Goal: Find specific page/section: Find specific page/section

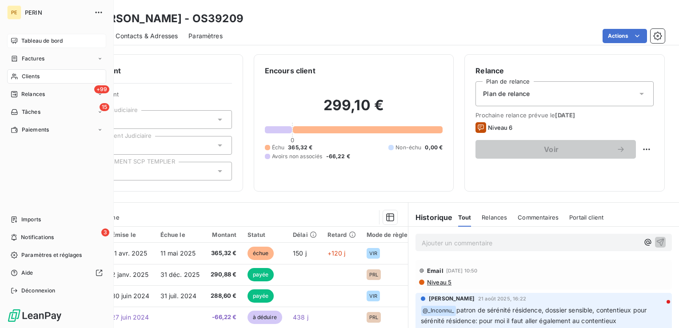
click at [16, 43] on icon at bounding box center [14, 40] width 7 height 7
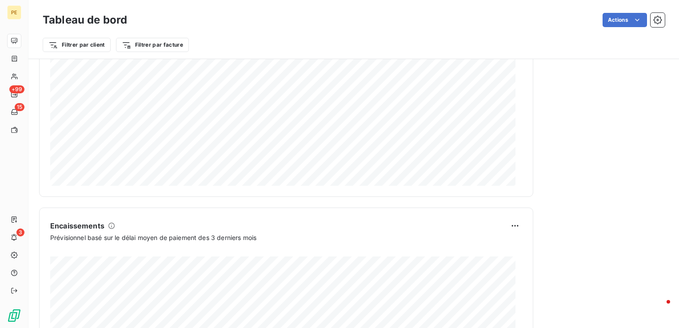
scroll to position [444, 0]
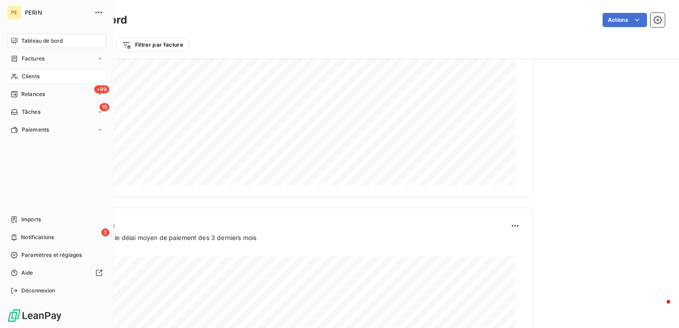
click at [36, 79] on span "Clients" at bounding box center [31, 76] width 18 height 8
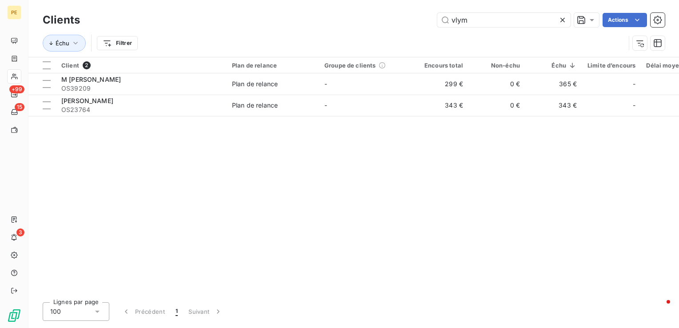
click at [559, 21] on icon at bounding box center [562, 20] width 9 height 9
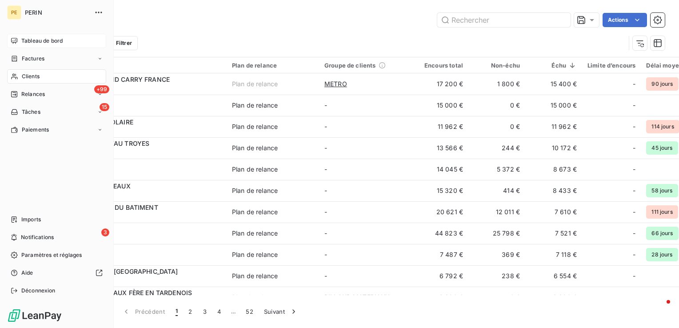
click at [20, 40] on div "Tableau de bord" at bounding box center [56, 41] width 99 height 14
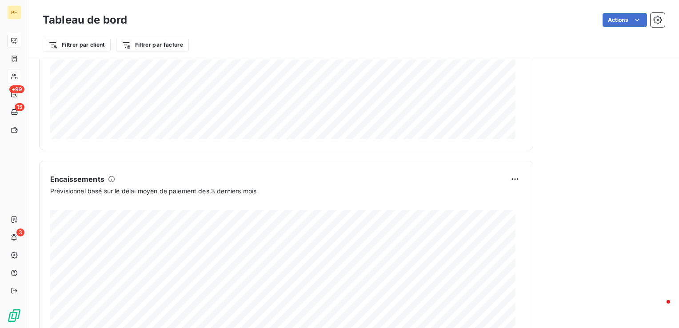
scroll to position [538, 0]
